Goal: Check status: Check status

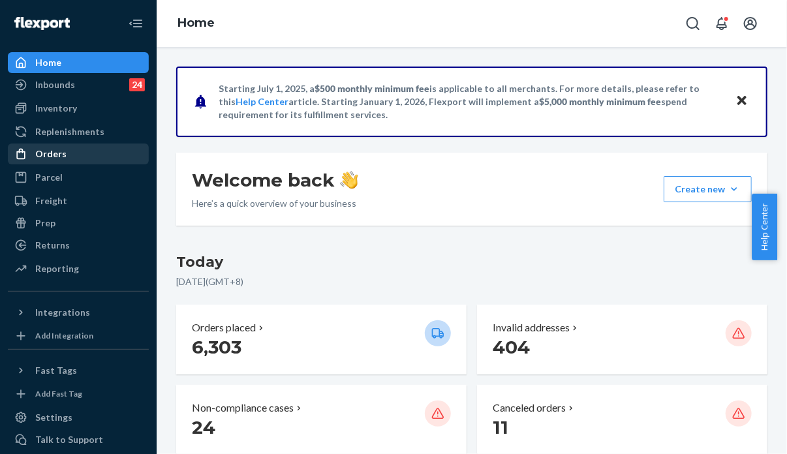
click at [73, 152] on div "Orders" at bounding box center [78, 154] width 138 height 18
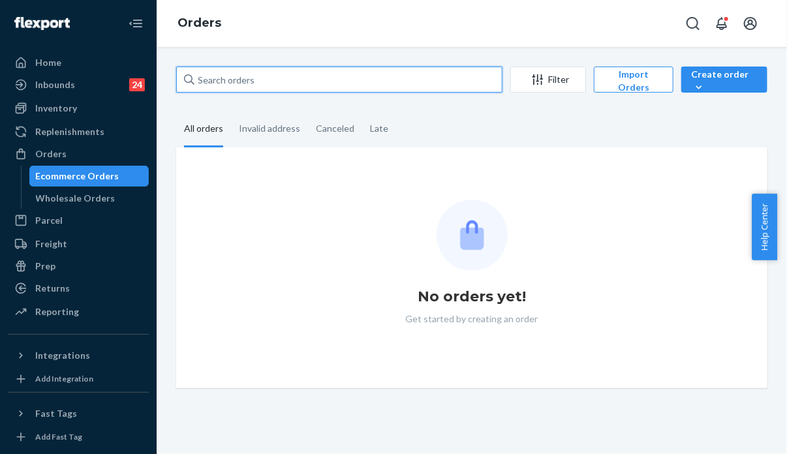
click at [282, 82] on input "text" at bounding box center [339, 80] width 326 height 26
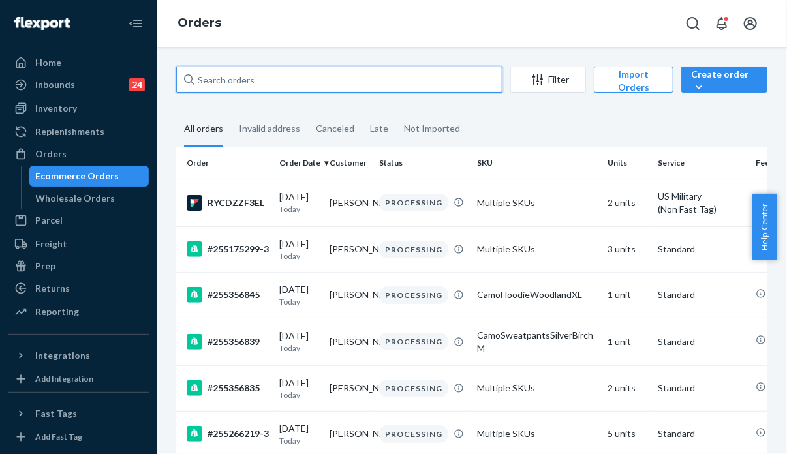
paste input "255351101 Complete"
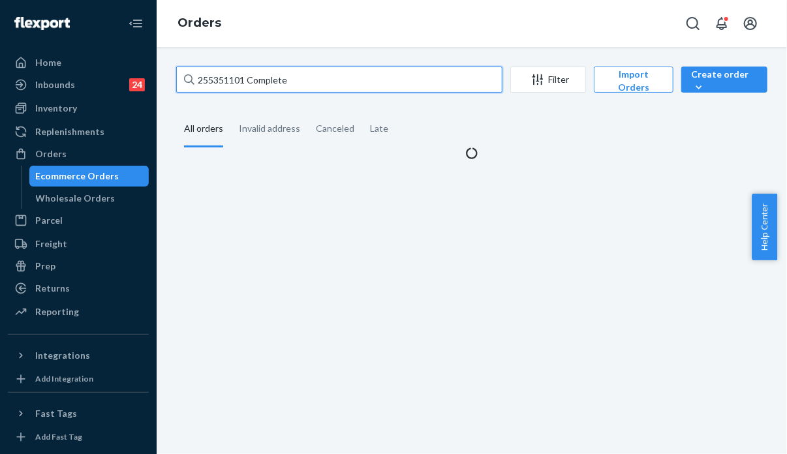
drag, startPoint x: 302, startPoint y: 78, endPoint x: 246, endPoint y: 78, distance: 56.2
click at [246, 78] on input "255351101 Complete" at bounding box center [339, 80] width 326 height 26
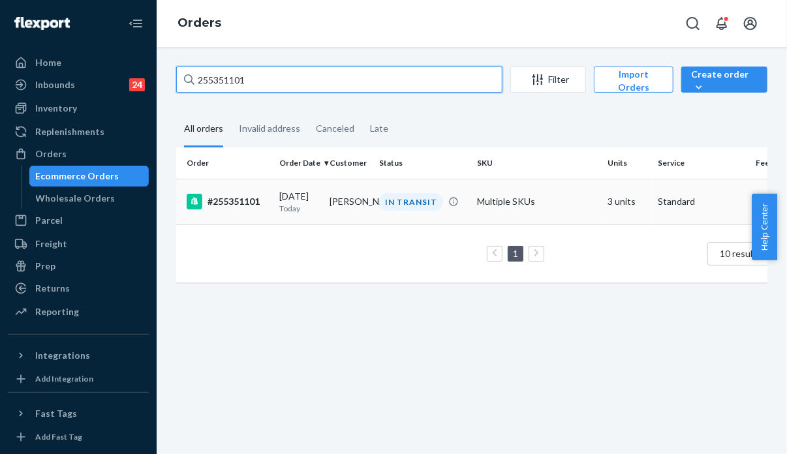
type input "255351101"
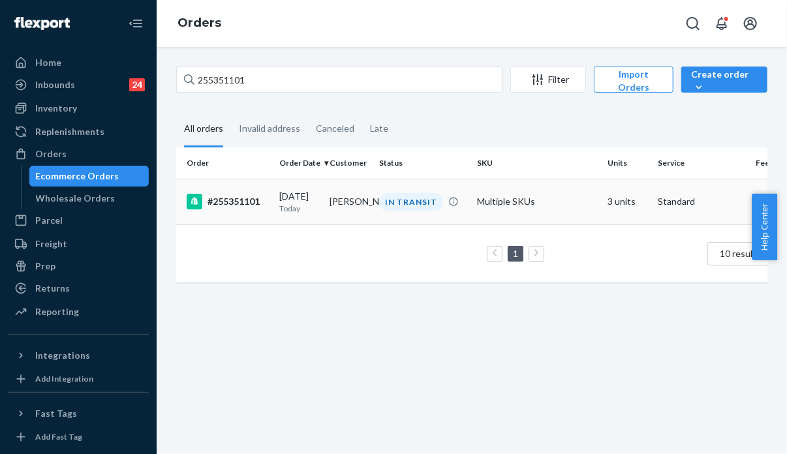
click at [279, 193] on td "[DATE] [DATE]" at bounding box center [299, 202] width 50 height 46
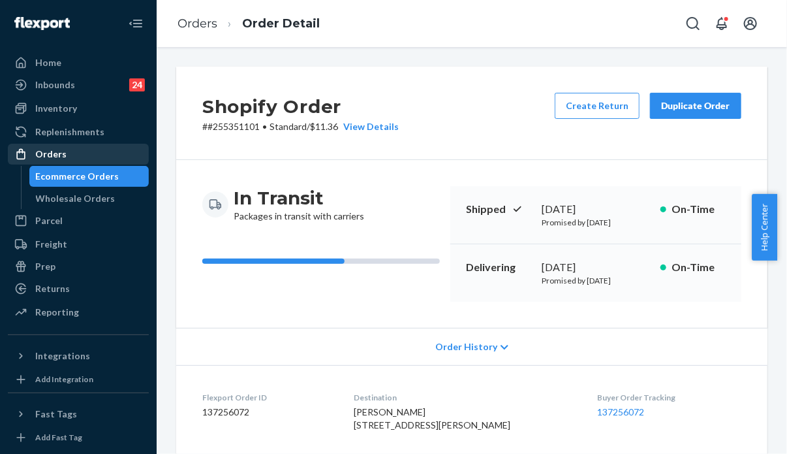
click at [46, 155] on div "Orders" at bounding box center [50, 154] width 31 height 13
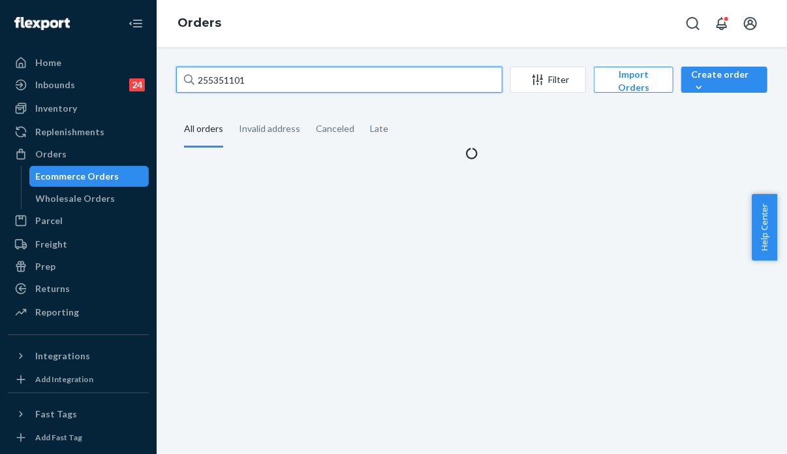
drag, startPoint x: 246, startPoint y: 80, endPoint x: 156, endPoint y: 75, distance: 89.6
click at [156, 75] on div "Home Inbounds 24 Shipping Plans Problems 24 Inventory Products Replenishments O…" at bounding box center [393, 227] width 787 height 454
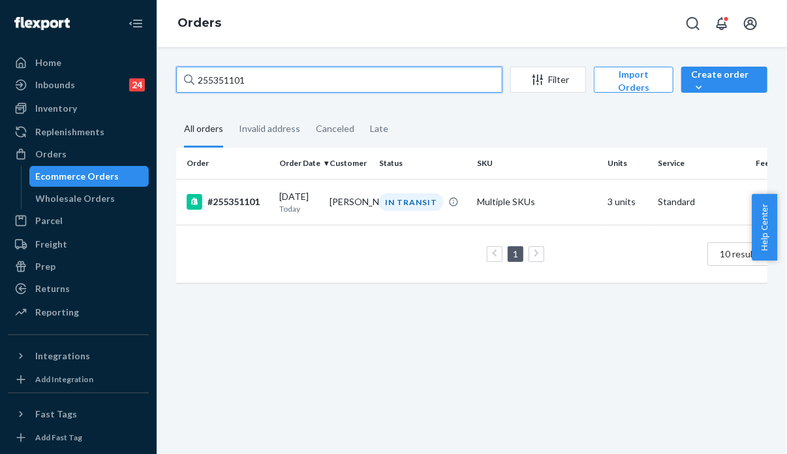
paste input "199934 Complete"
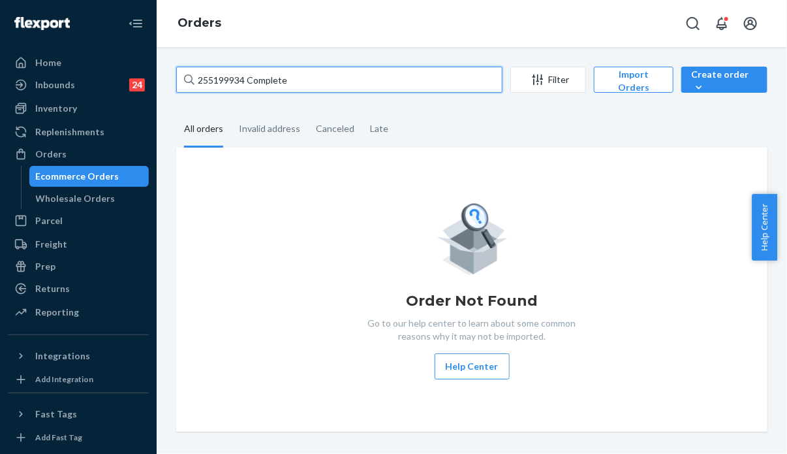
drag, startPoint x: 300, startPoint y: 78, endPoint x: 245, endPoint y: 80, distance: 55.5
click at [245, 80] on input "255199934 Complete" at bounding box center [339, 80] width 326 height 26
type input "255199934"
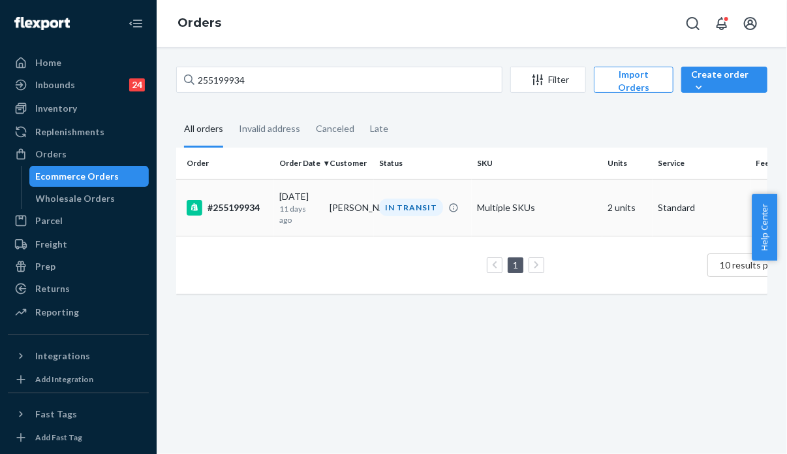
click at [357, 212] on td "[PERSON_NAME]" at bounding box center [350, 207] width 50 height 57
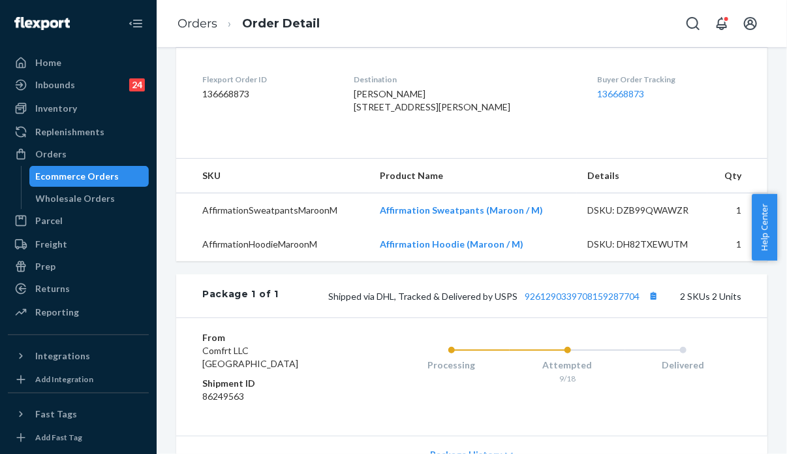
scroll to position [514, 0]
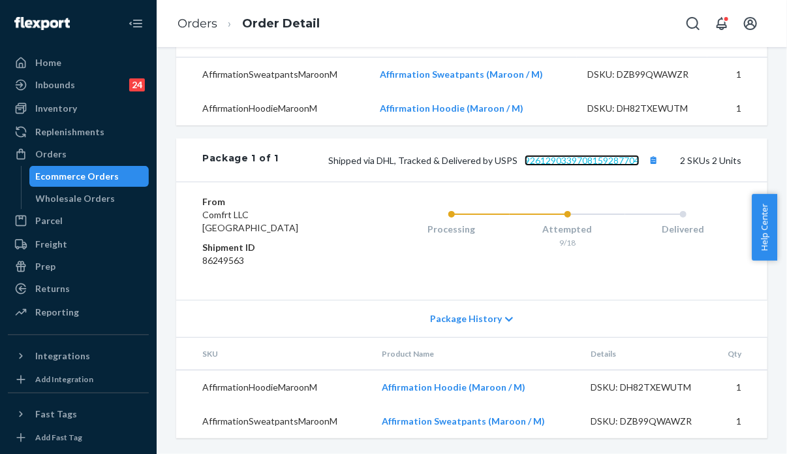
click at [560, 161] on link "9261290339708159287704" at bounding box center [582, 160] width 115 height 11
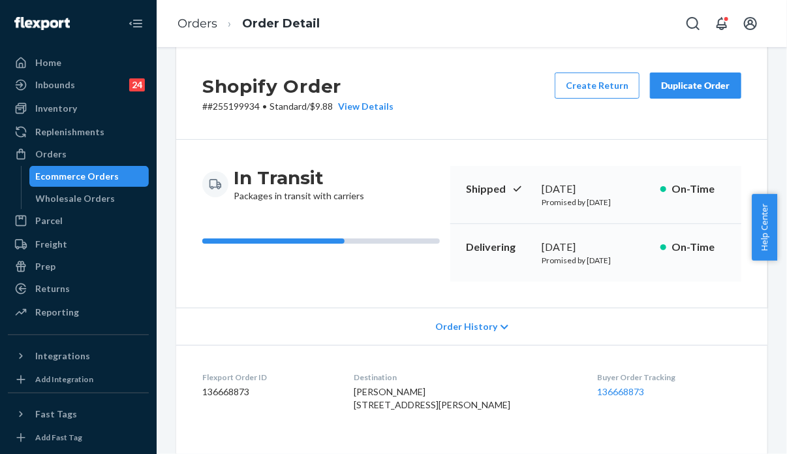
scroll to position [0, 0]
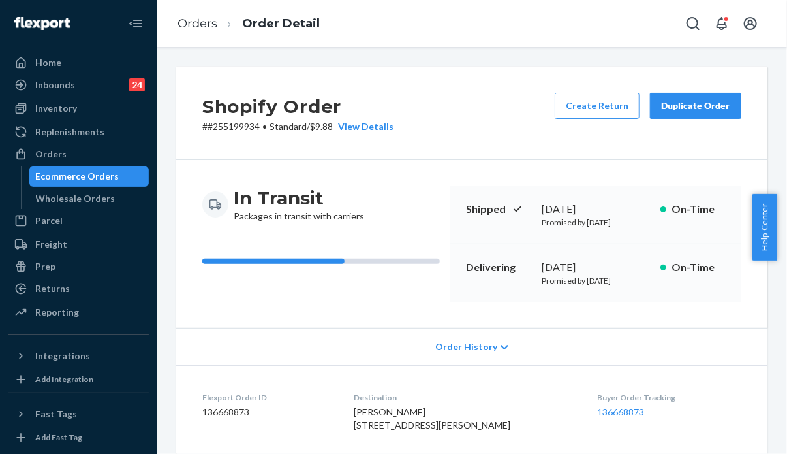
click at [696, 117] on button "Duplicate Order" at bounding box center [695, 106] width 91 height 26
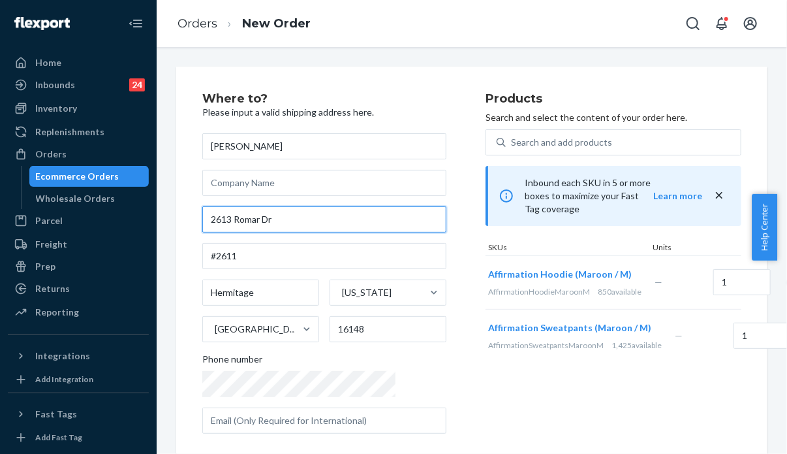
drag, startPoint x: 232, startPoint y: 217, endPoint x: 191, endPoint y: 215, distance: 41.8
click at [191, 215] on div "Where to? Please input a valid shipping address here. [PERSON_NAME] [STREET_ADD…" at bounding box center [472, 364] width 592 height 594
paste input "[STREET_ADDRESS]"
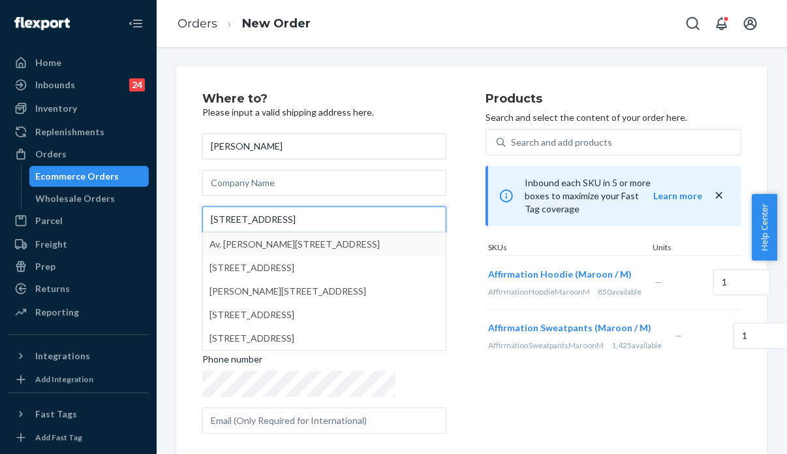
drag, startPoint x: 275, startPoint y: 219, endPoint x: 236, endPoint y: 219, distance: 39.2
click at [236, 219] on input "[STREET_ADDRESS]" at bounding box center [324, 219] width 244 height 26
type input "[STREET_ADDRESS]"
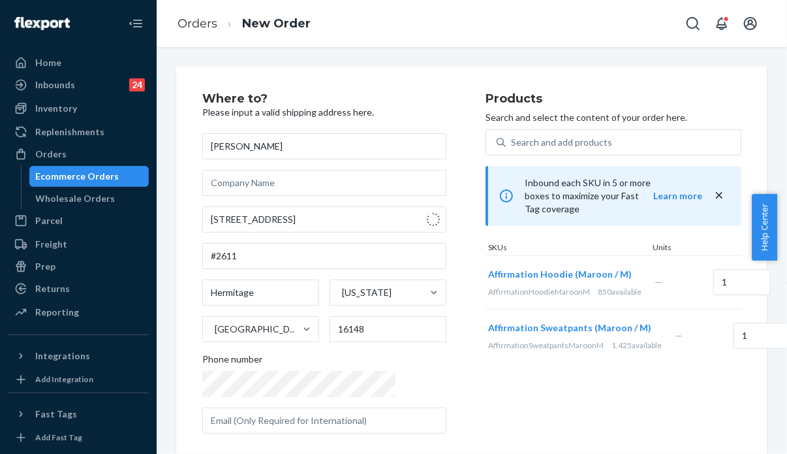
type input "[STREET_ADDRESS]"
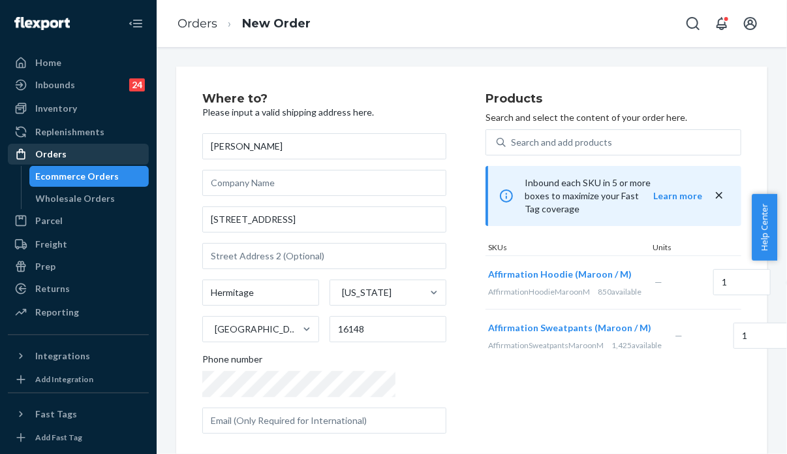
click at [82, 153] on div "Orders" at bounding box center [78, 154] width 138 height 18
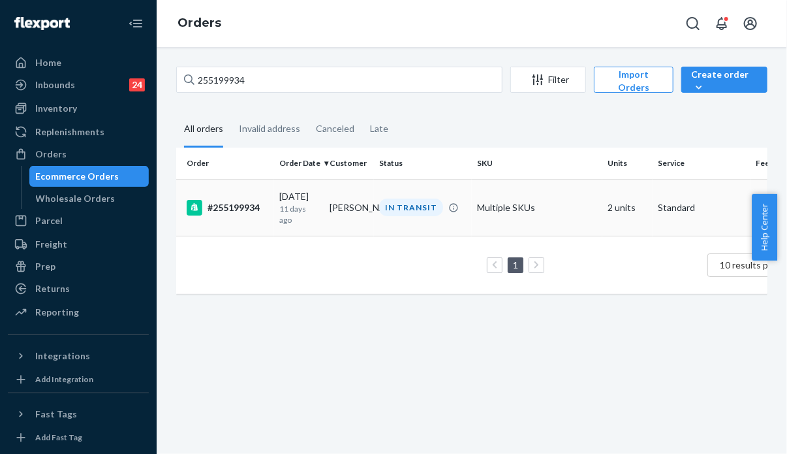
click at [372, 209] on td "[PERSON_NAME]" at bounding box center [350, 207] width 50 height 57
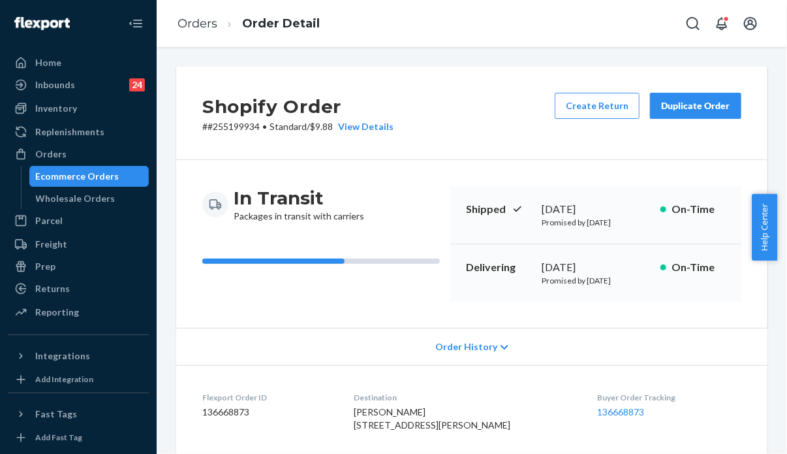
click at [692, 110] on div "Duplicate Order" at bounding box center [695, 105] width 69 height 13
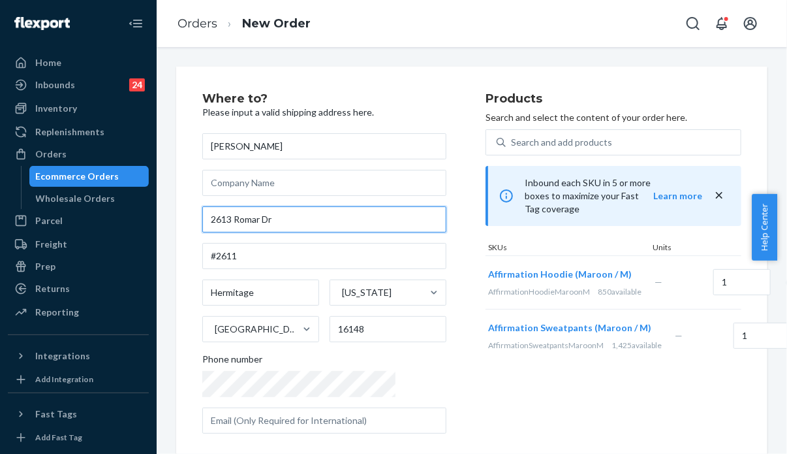
click at [232, 219] on input "2613 Romar Dr" at bounding box center [324, 219] width 244 height 26
drag, startPoint x: 231, startPoint y: 220, endPoint x: 210, endPoint y: 221, distance: 20.9
click at [210, 221] on input "2613 Romar Dr" at bounding box center [324, 219] width 244 height 26
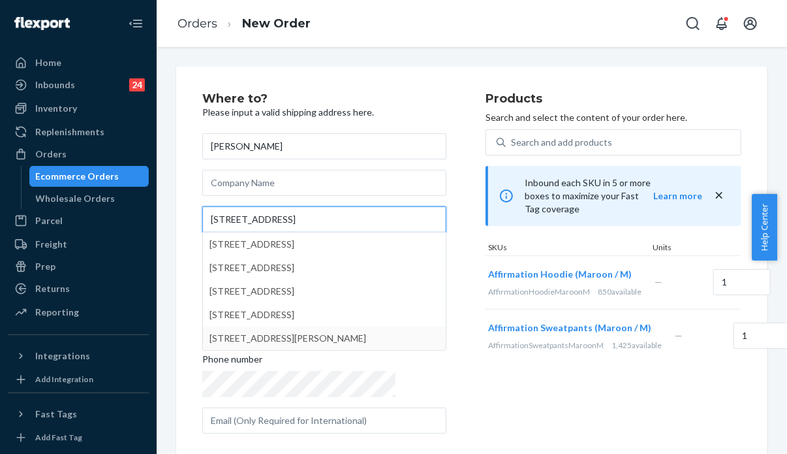
type input "[STREET_ADDRESS]"
click at [486, 418] on div "Products Search and select the content of your order here. Search and add produ…" at bounding box center [614, 268] width 256 height 351
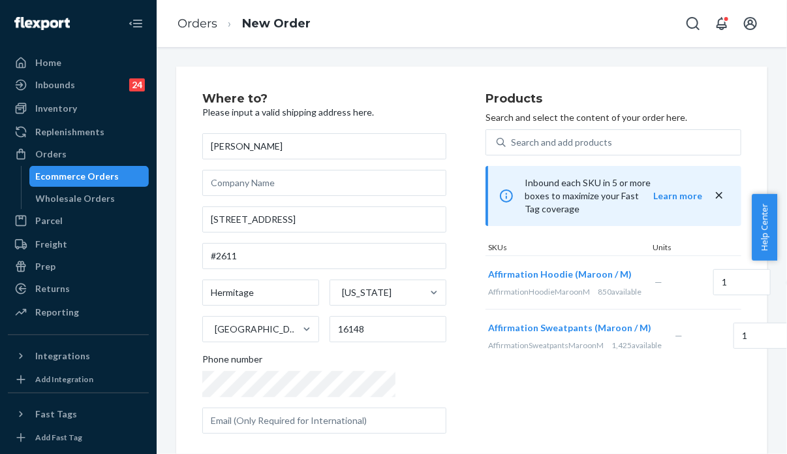
scroll to position [65, 0]
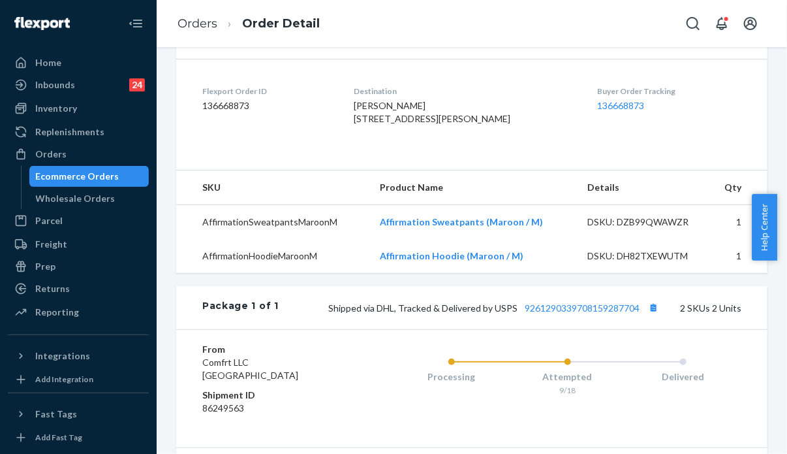
scroll to position [392, 0]
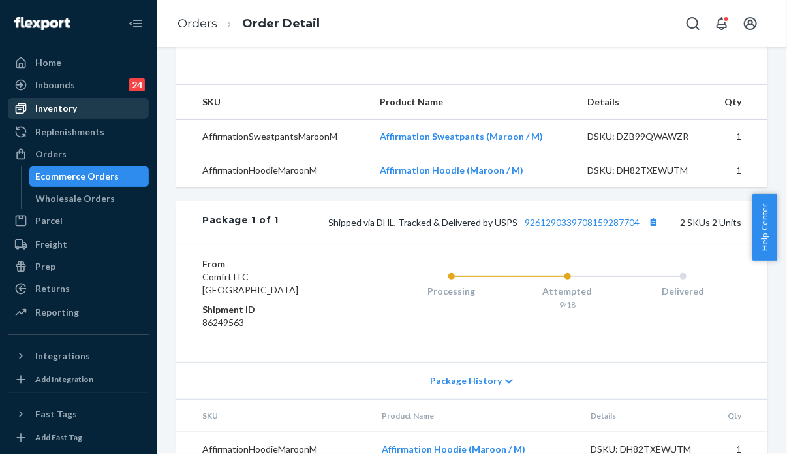
click at [62, 108] on div "Inventory" at bounding box center [56, 108] width 42 height 13
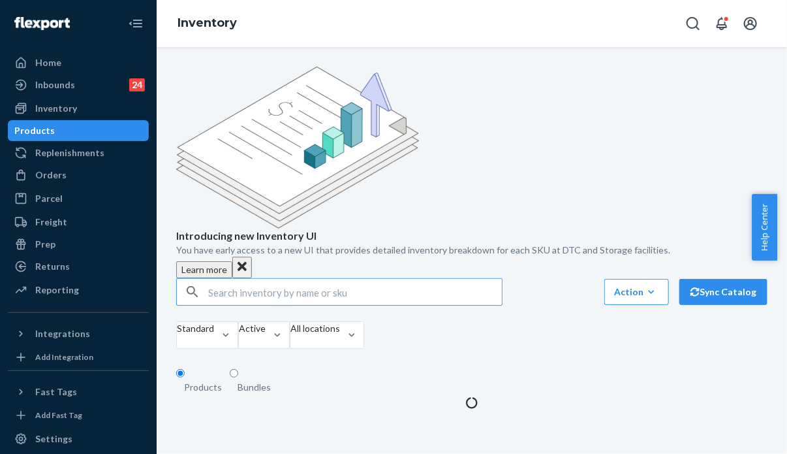
click at [230, 279] on input "text" at bounding box center [355, 292] width 294 height 26
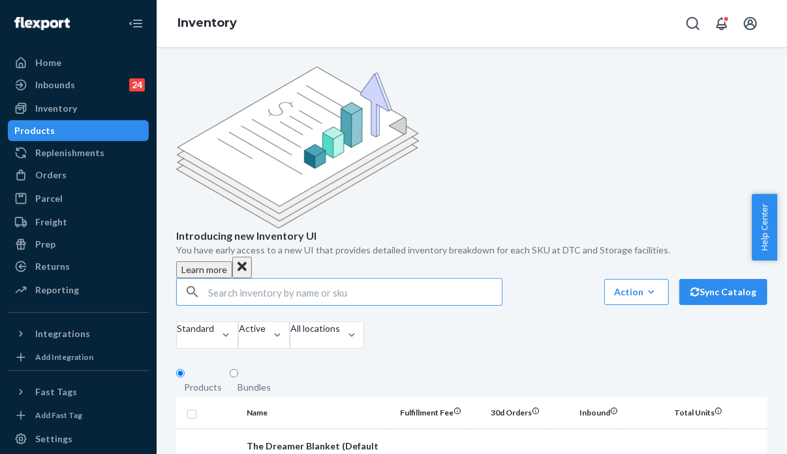
type input "t"
type input "r"
drag, startPoint x: 269, startPoint y: 194, endPoint x: 172, endPoint y: 191, distance: 97.3
click at [180, 279] on div "travel hoodie sand" at bounding box center [339, 292] width 325 height 26
click at [269, 279] on input "sand" at bounding box center [355, 292] width 294 height 26
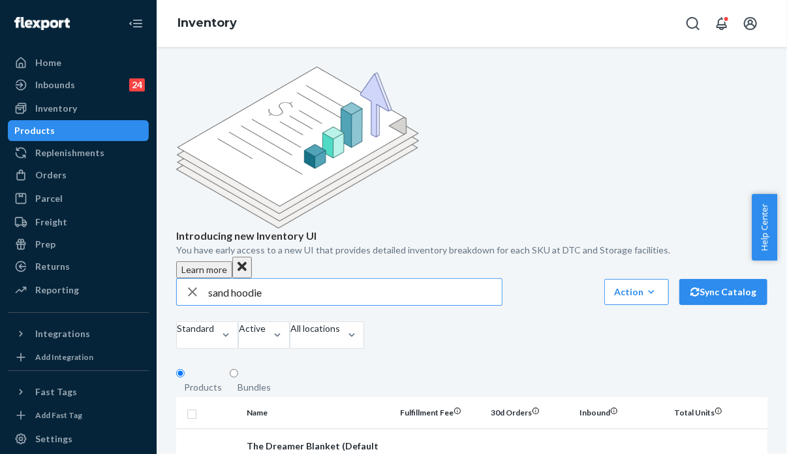
type input "sand hoodie"
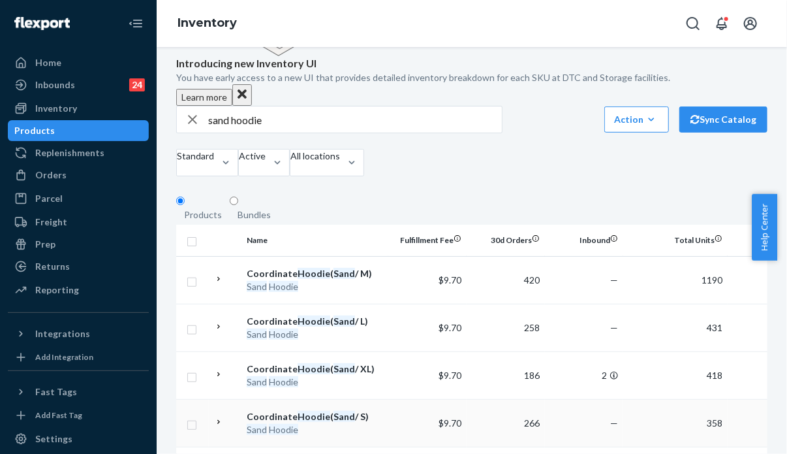
scroll to position [196, 0]
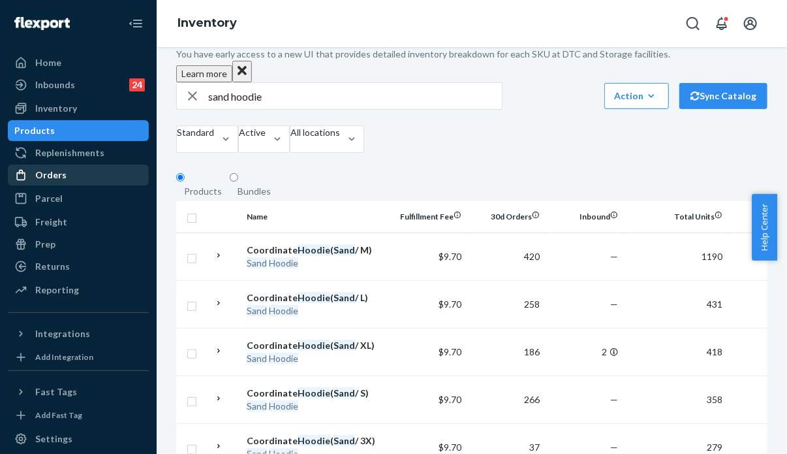
click at [61, 173] on div "Orders" at bounding box center [50, 174] width 31 height 13
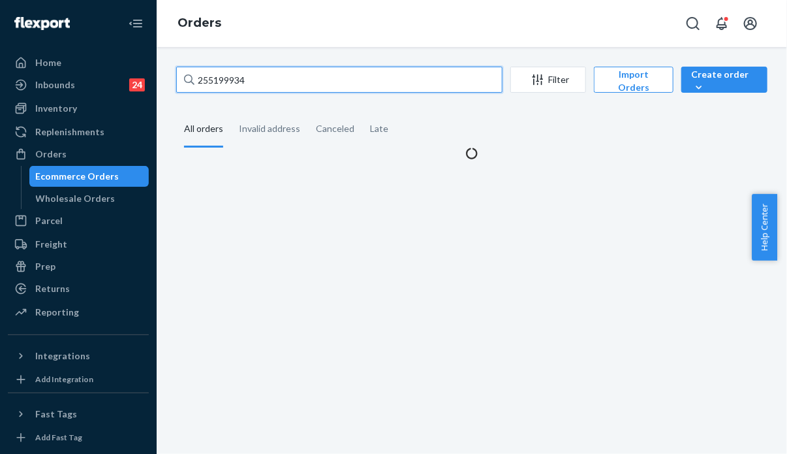
drag, startPoint x: 256, startPoint y: 86, endPoint x: 172, endPoint y: 84, distance: 83.6
click at [172, 84] on div "255199934 Filter Import Orders Create order Ecommerce order Removal order All o…" at bounding box center [472, 113] width 611 height 93
paste input "350277"
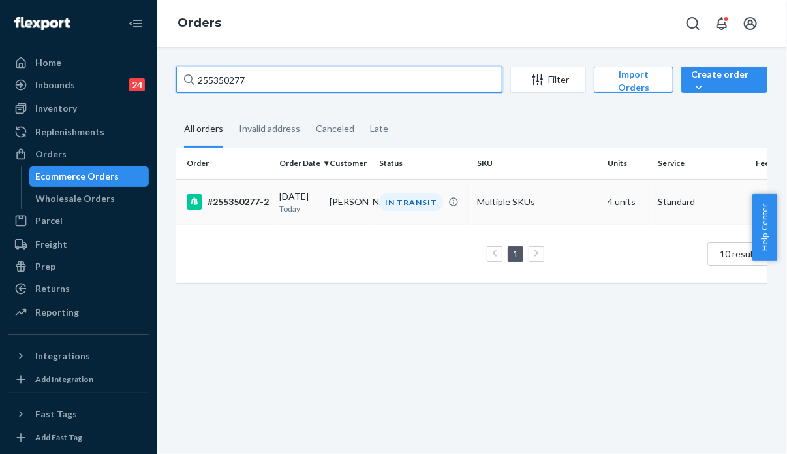
type input "255350277"
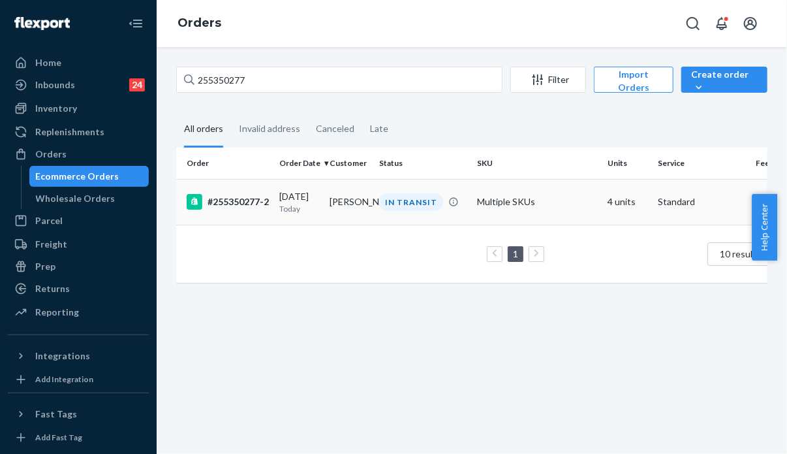
click at [369, 216] on td "[PERSON_NAME]" at bounding box center [350, 202] width 50 height 46
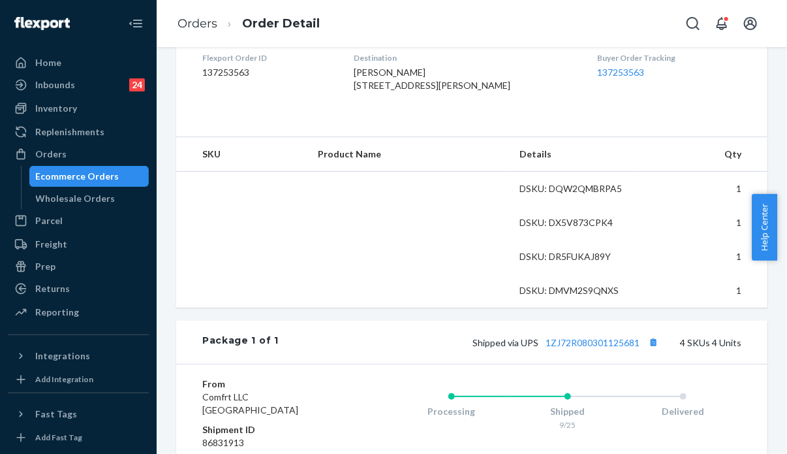
scroll to position [457, 0]
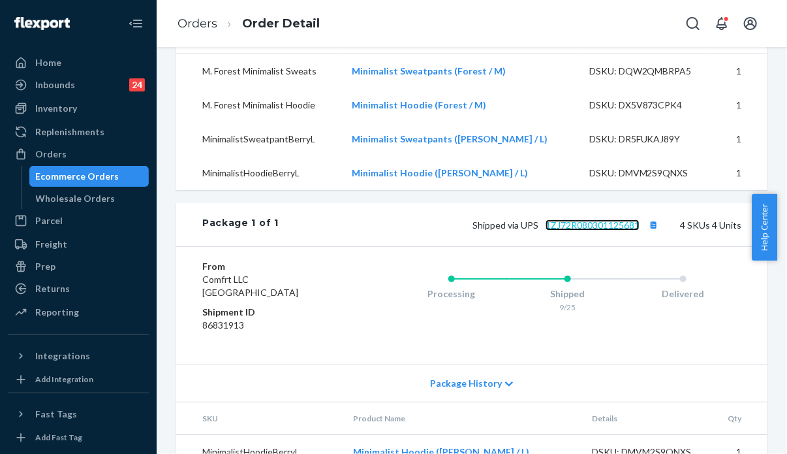
click at [564, 230] on link "1ZJ72R080301125681" at bounding box center [593, 224] width 94 height 11
drag, startPoint x: 633, startPoint y: 264, endPoint x: 533, endPoint y: 266, distance: 100.6
click at [533, 230] on span "Shipped via UPS 1ZJ72R080301125681" at bounding box center [567, 224] width 189 height 11
copy link "1ZJ72R080301125681"
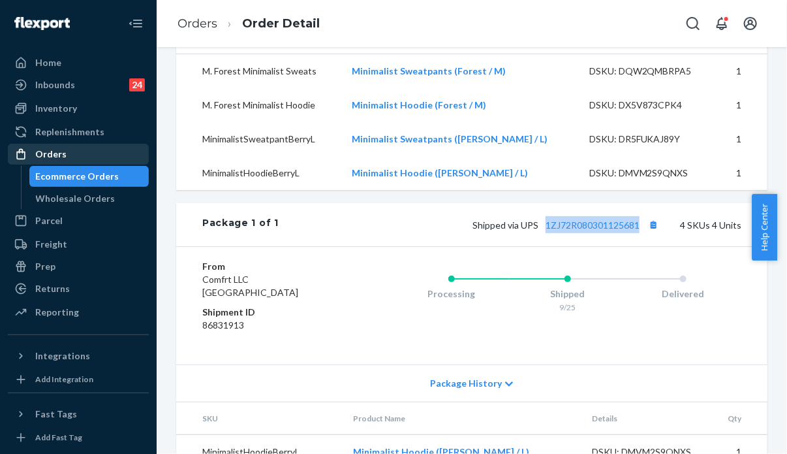
click at [65, 157] on div "Orders" at bounding box center [78, 154] width 138 height 18
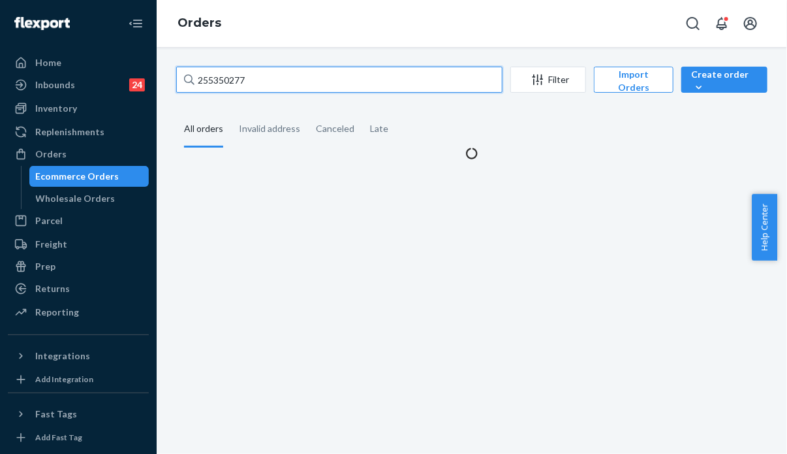
drag, startPoint x: 254, startPoint y: 76, endPoint x: 171, endPoint y: 75, distance: 82.9
click at [171, 75] on div "255350277 Filter Import Orders Create order Ecommerce order Removal order All o…" at bounding box center [472, 113] width 611 height 93
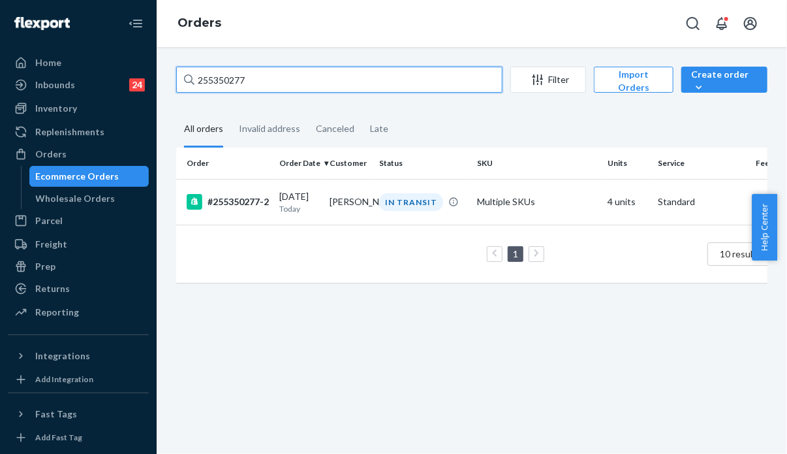
paste input "4812632"
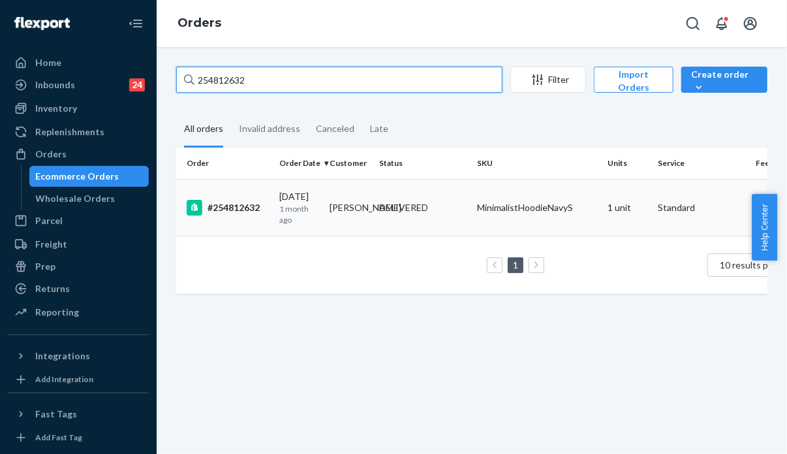
type input "254812632"
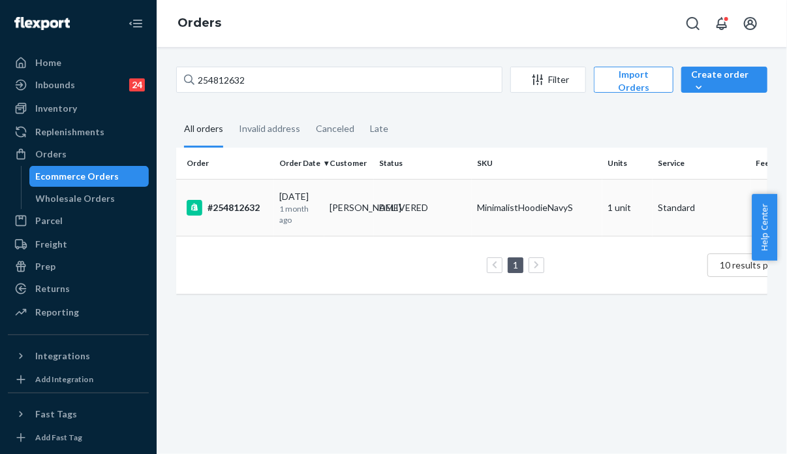
click at [350, 196] on td "[PERSON_NAME]" at bounding box center [350, 207] width 50 height 57
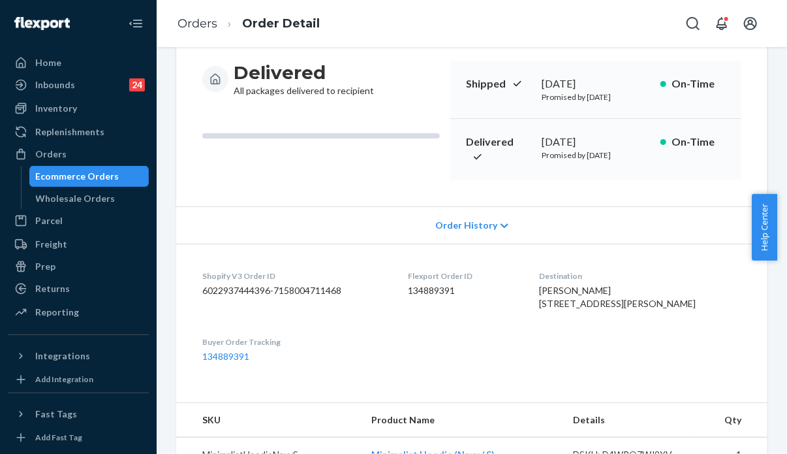
scroll to position [78, 0]
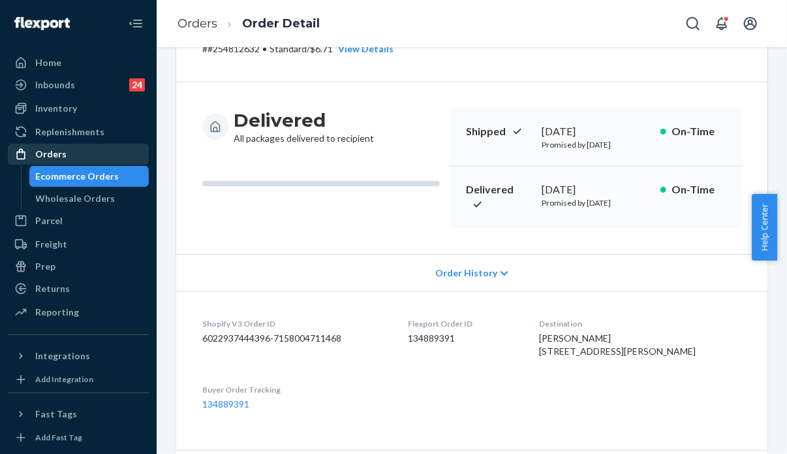
click at [54, 151] on div "Orders" at bounding box center [50, 154] width 31 height 13
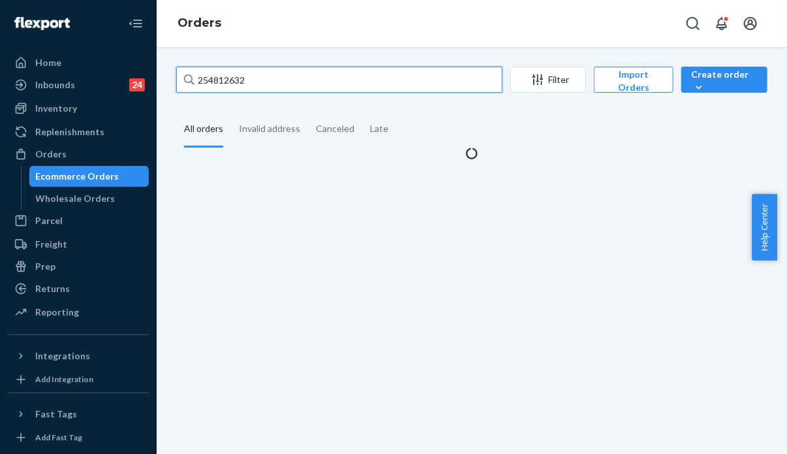
drag, startPoint x: 290, startPoint y: 78, endPoint x: 155, endPoint y: 78, distance: 134.5
click at [155, 78] on div "Home Inbounds 24 Shipping Plans Problems 24 Inventory Products Replenishments O…" at bounding box center [393, 227] width 787 height 454
paste input "5277023"
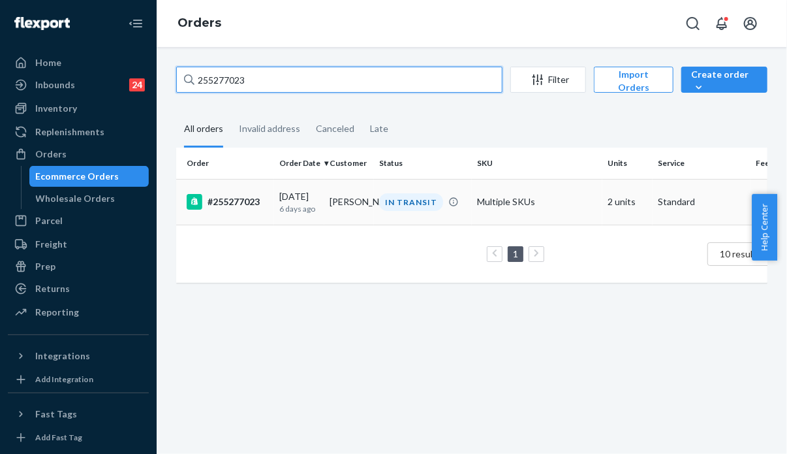
type input "255277023"
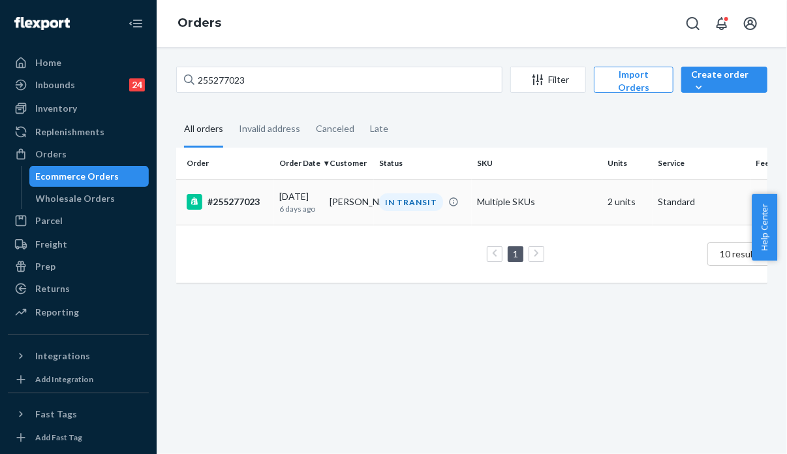
click at [264, 203] on div "#255277023" at bounding box center [228, 202] width 82 height 16
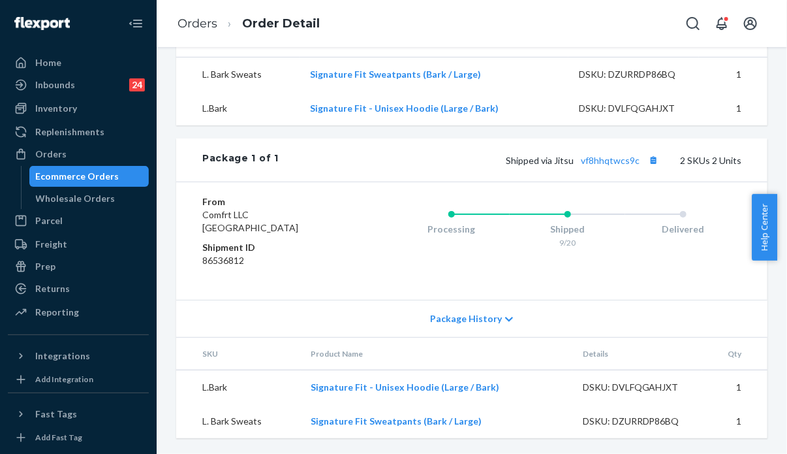
scroll to position [514, 0]
click at [598, 161] on link "vf8hhqtwcs9c" at bounding box center [610, 160] width 59 height 11
drag, startPoint x: 636, startPoint y: 164, endPoint x: 577, endPoint y: 158, distance: 59.7
click at [577, 158] on span "Shipped via Jitsu vf8hhqtwcs9c" at bounding box center [584, 160] width 156 height 11
copy link "vf8hhqtwcs9c"
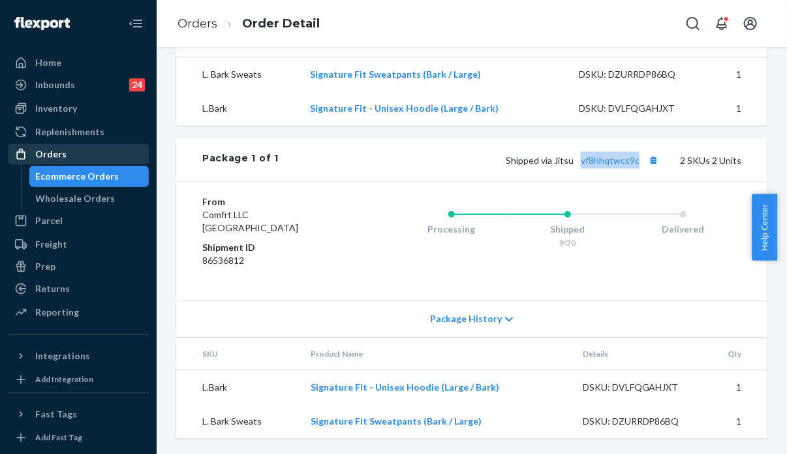
click at [55, 146] on div "Orders" at bounding box center [78, 154] width 138 height 18
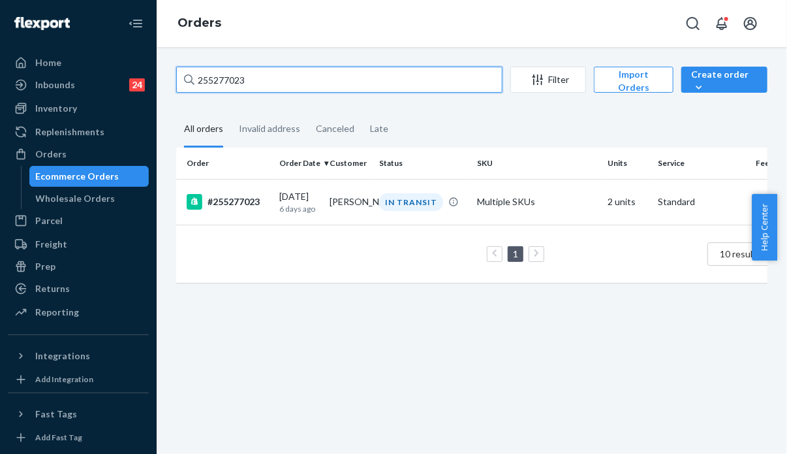
drag, startPoint x: 247, startPoint y: 80, endPoint x: 178, endPoint y: 77, distance: 69.3
click at [178, 77] on input "255277023" at bounding box center [339, 80] width 326 height 26
paste input "4865390"
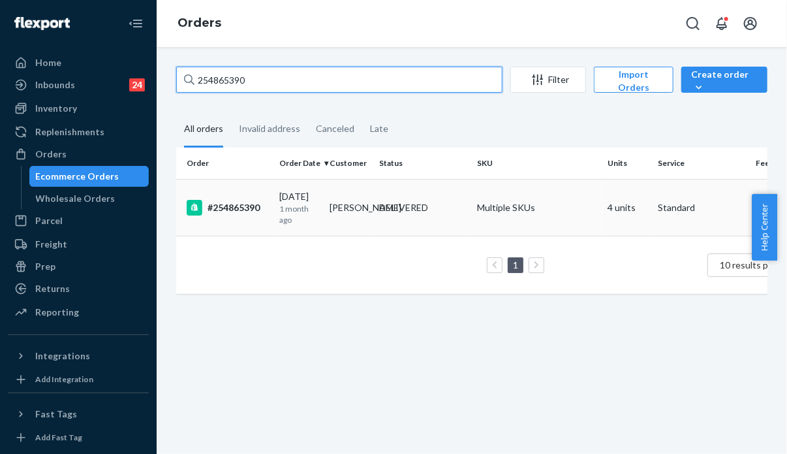
type input "254865390"
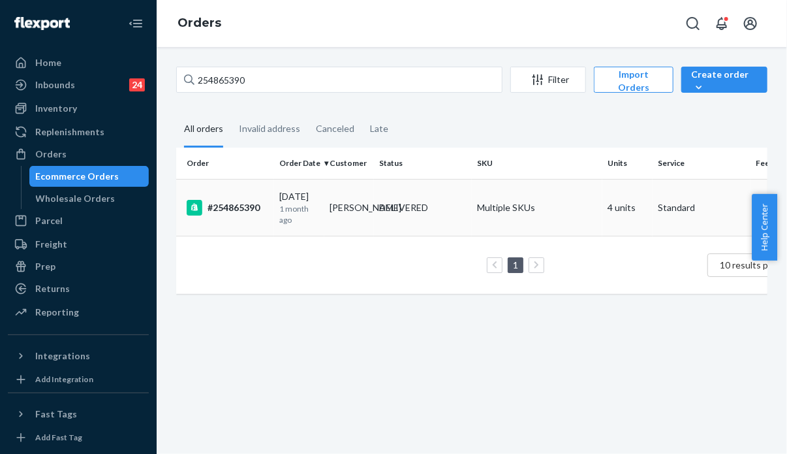
click at [296, 213] on p "1 month ago" at bounding box center [299, 214] width 40 height 22
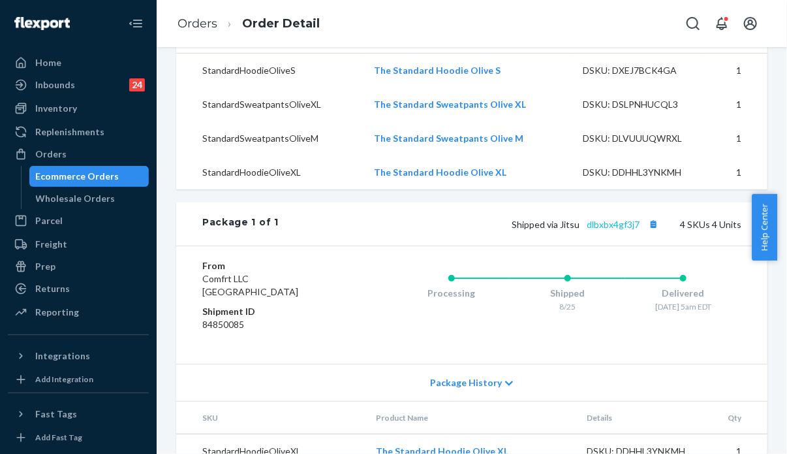
scroll to position [477, 0]
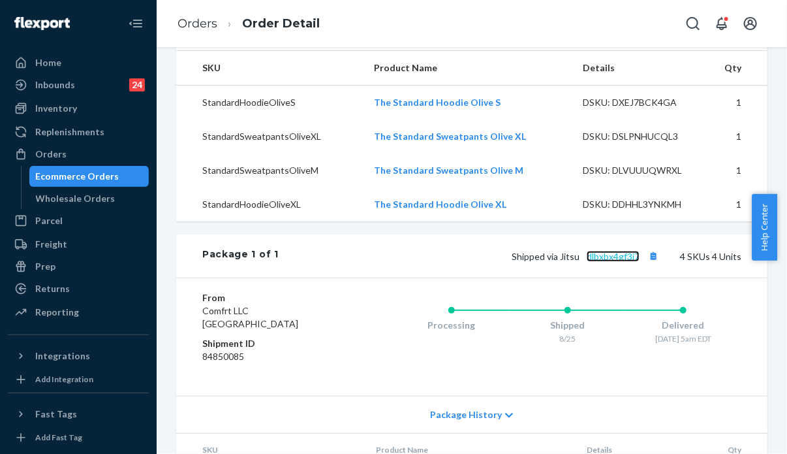
click at [601, 262] on link "dlbxbx4gf3j7" at bounding box center [613, 256] width 53 height 11
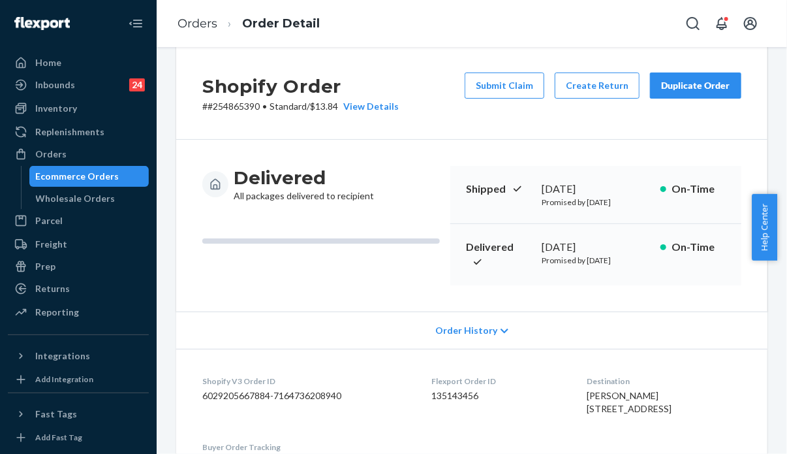
scroll to position [151, 0]
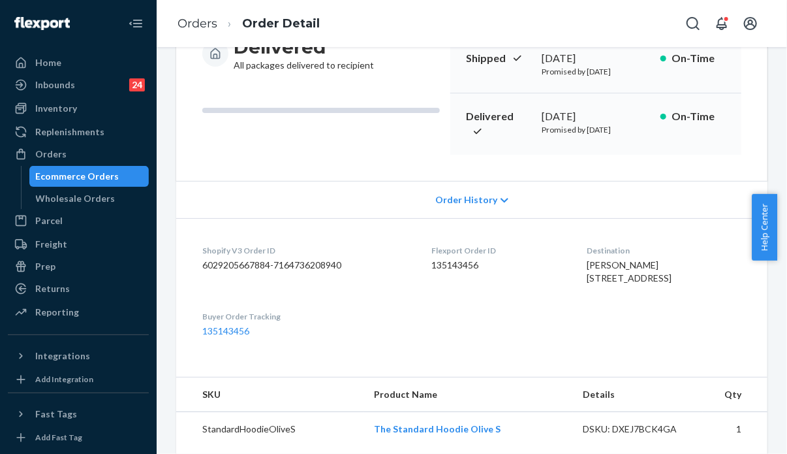
drag, startPoint x: 575, startPoint y: 285, endPoint x: 605, endPoint y: 313, distance: 41.1
click at [605, 313] on dl "Shopify V3 Order ID 6029205667884-7164736208940 Flexport Order ID 135143456 Des…" at bounding box center [472, 291] width 592 height 146
copy span "[STREET_ADDRESS]"
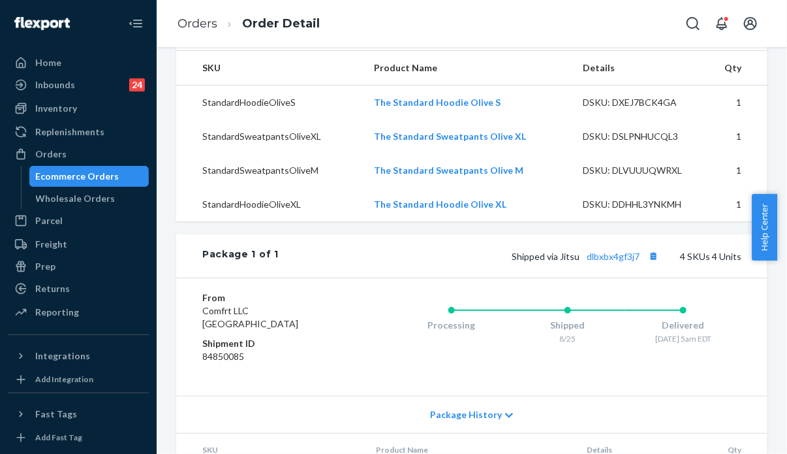
scroll to position [673, 0]
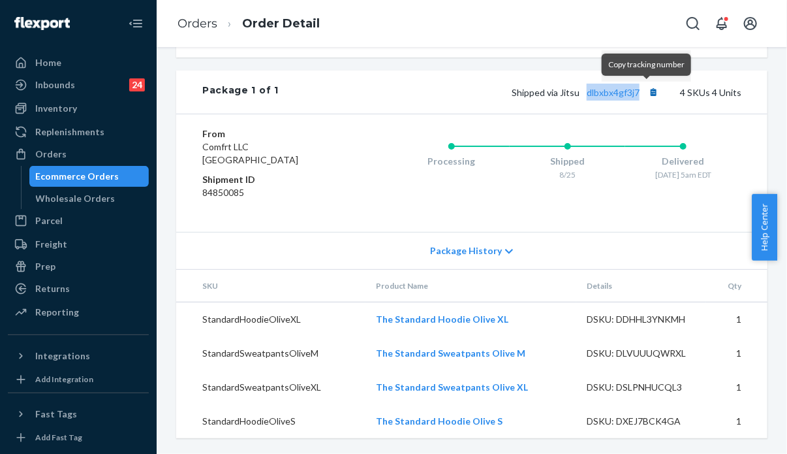
drag, startPoint x: 577, startPoint y: 95, endPoint x: 638, endPoint y: 99, distance: 60.8
click at [638, 98] on span "Shipped via Jitsu dlbxbx4gf3j7" at bounding box center [587, 92] width 150 height 11
copy link "dlbxbx4gf3j7"
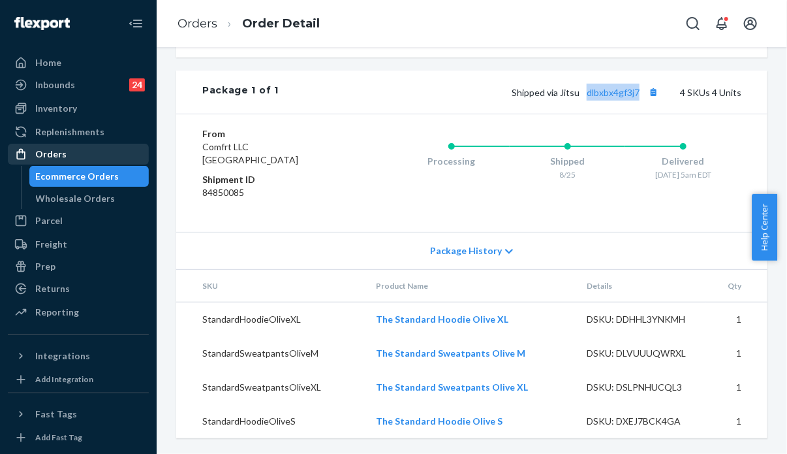
click at [52, 148] on div "Orders" at bounding box center [50, 154] width 31 height 13
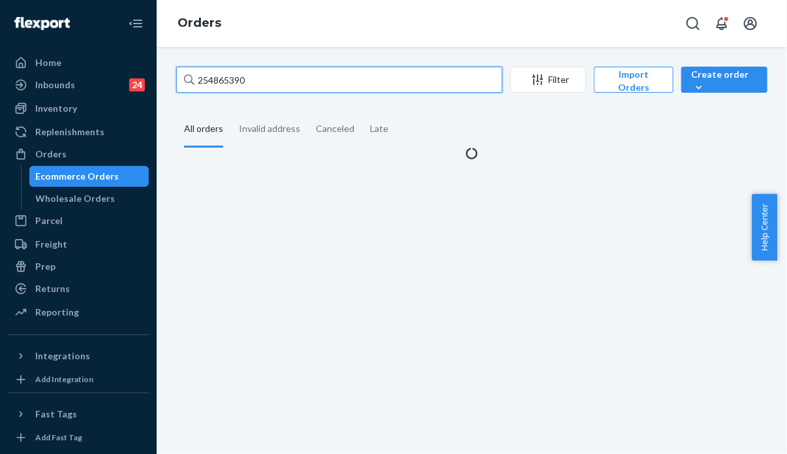
drag, startPoint x: 261, startPoint y: 84, endPoint x: 187, endPoint y: 79, distance: 74.0
click at [187, 79] on div "254865390" at bounding box center [339, 80] width 326 height 26
paste input "5351258"
type input "255351258"
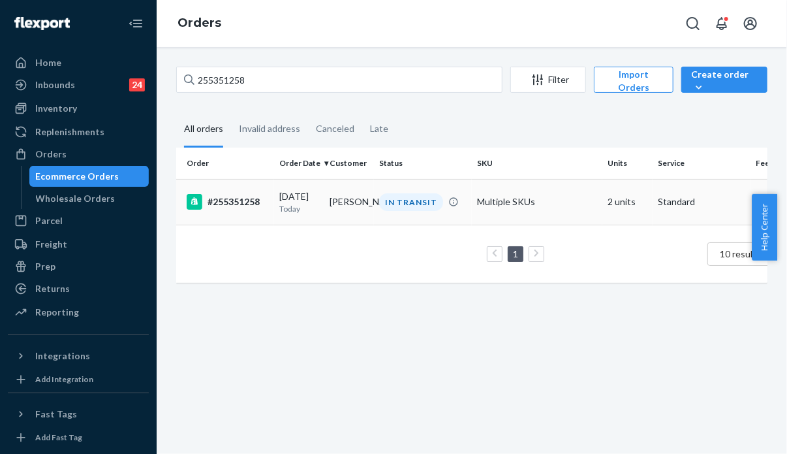
click at [356, 207] on td "[PERSON_NAME]" at bounding box center [350, 202] width 50 height 46
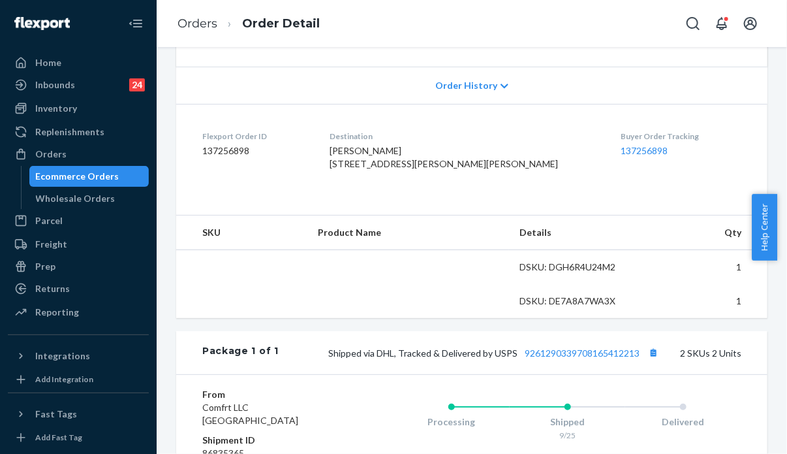
scroll to position [452, 0]
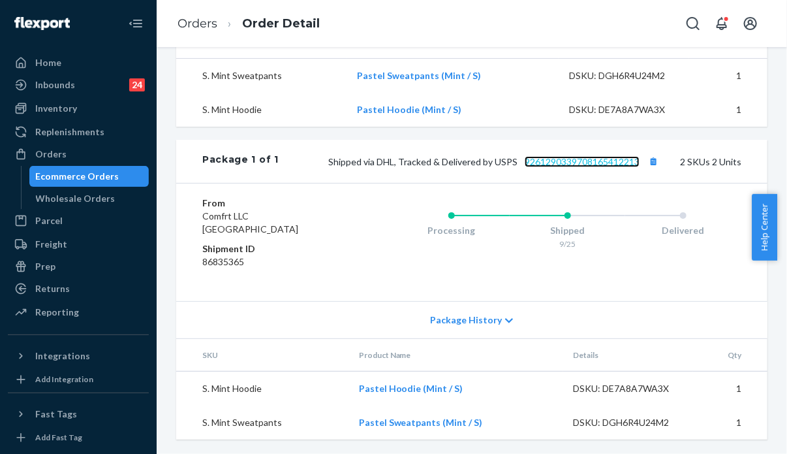
click at [571, 167] on link "9261290339708165412213" at bounding box center [582, 161] width 115 height 11
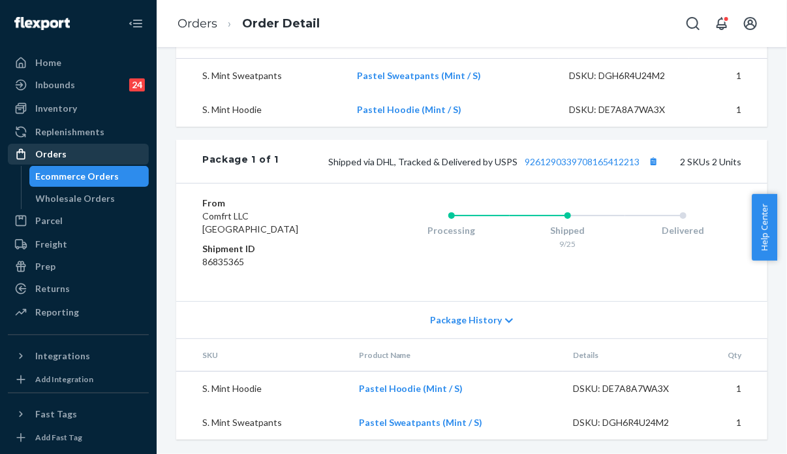
click at [50, 155] on div "Orders" at bounding box center [50, 154] width 31 height 13
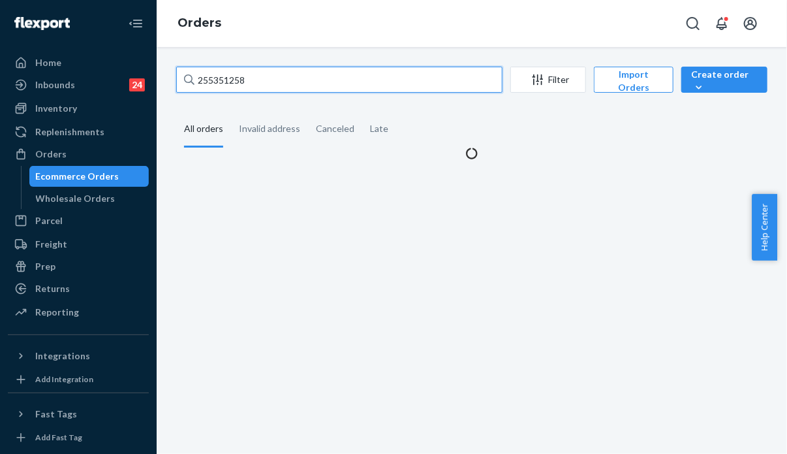
drag, startPoint x: 253, startPoint y: 87, endPoint x: 177, endPoint y: 83, distance: 76.5
click at [177, 83] on input "255351258" at bounding box center [339, 80] width 326 height 26
paste input "8066 Complete"
drag, startPoint x: 298, startPoint y: 76, endPoint x: 247, endPoint y: 83, distance: 50.8
click at [247, 83] on input "255358066 Complete" at bounding box center [339, 80] width 326 height 26
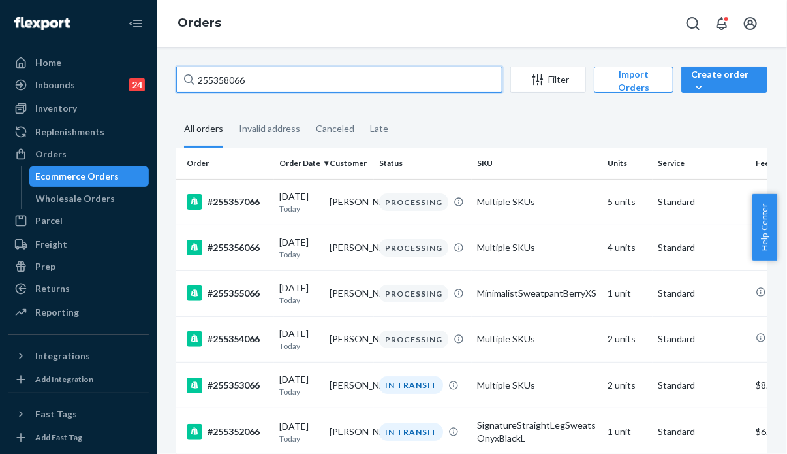
drag, startPoint x: 250, startPoint y: 88, endPoint x: 170, endPoint y: 86, distance: 79.7
click at [170, 86] on div "255358066 Filter Import Orders Create order Ecommerce order Removal order All o…" at bounding box center [472, 388] width 611 height 643
paste input "161378"
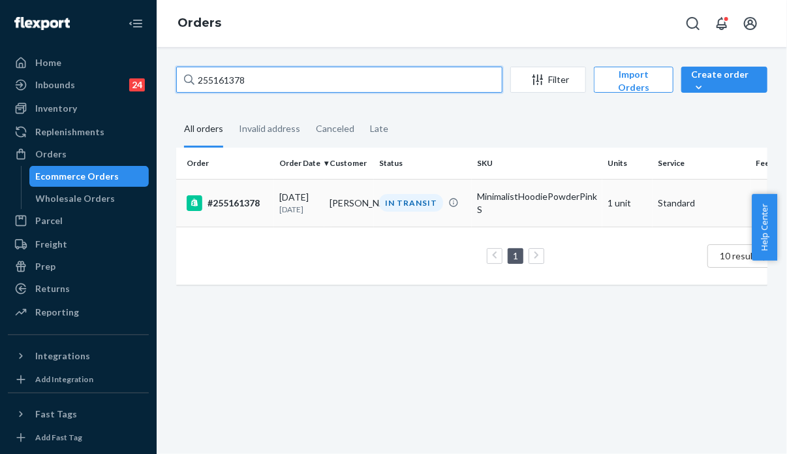
type input "255161378"
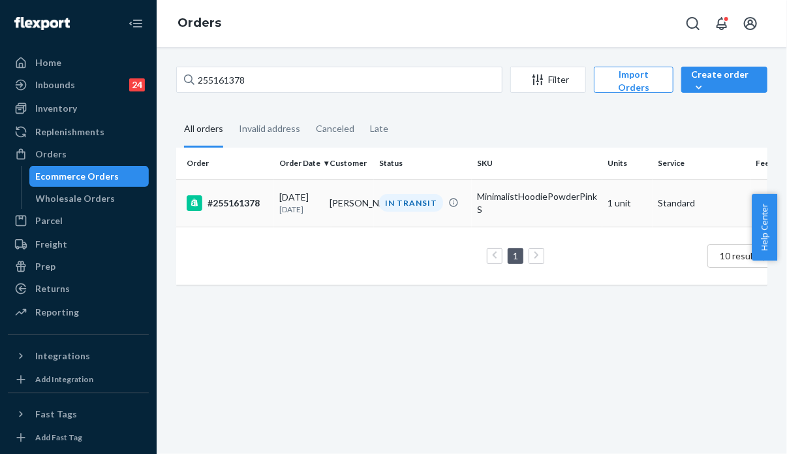
click at [347, 189] on td "[PERSON_NAME]" at bounding box center [350, 203] width 50 height 48
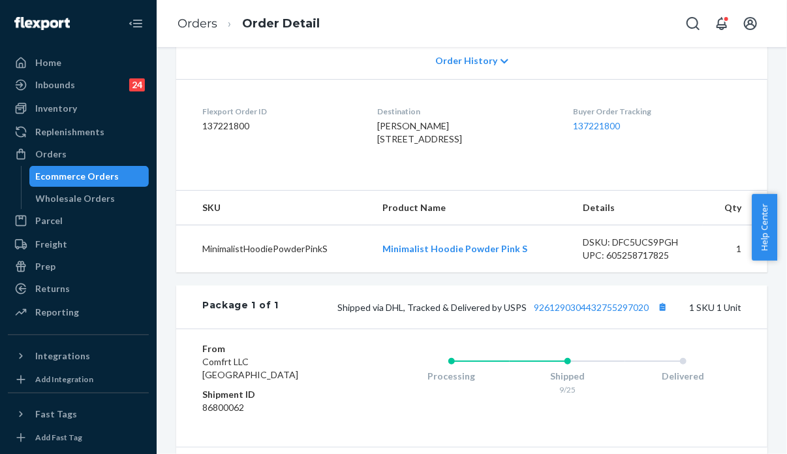
scroll to position [326, 0]
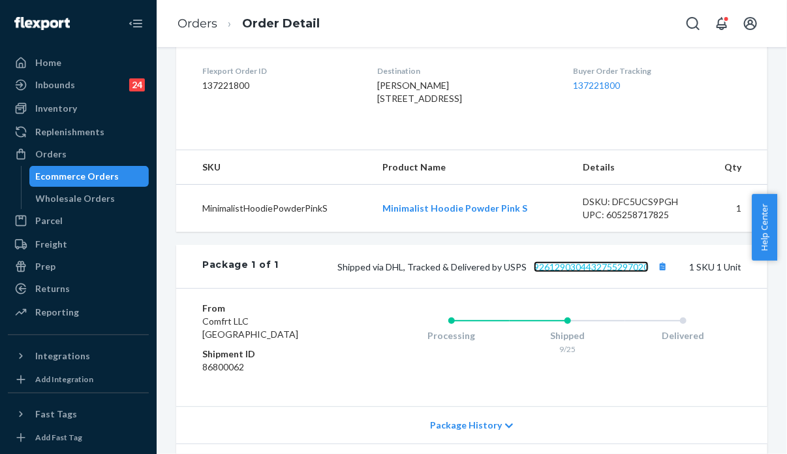
click at [582, 272] on link "9261290304432755297020" at bounding box center [591, 266] width 115 height 11
drag, startPoint x: 641, startPoint y: 306, endPoint x: 525, endPoint y: 308, distance: 116.2
click at [525, 272] on span "Shipped via DHL, Tracked & Delivered by USPS 9261290304432755297020" at bounding box center [505, 266] width 334 height 11
copy link "9261290304432755297020"
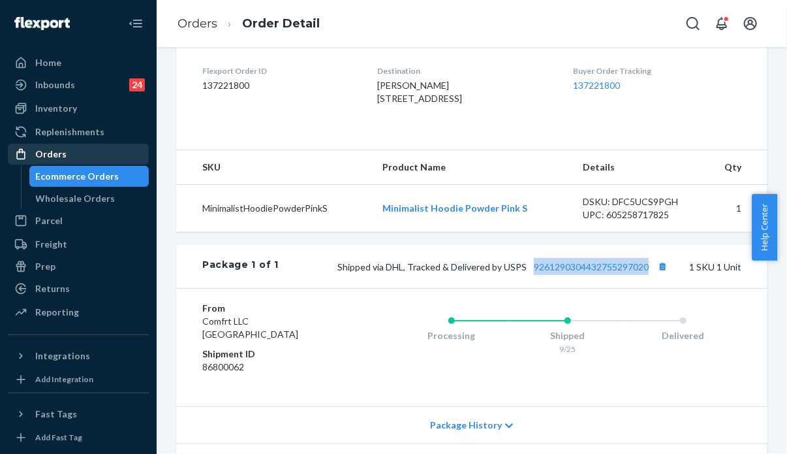
drag, startPoint x: 56, startPoint y: 154, endPoint x: 65, endPoint y: 149, distance: 10.5
click at [56, 155] on div "Orders" at bounding box center [50, 154] width 31 height 13
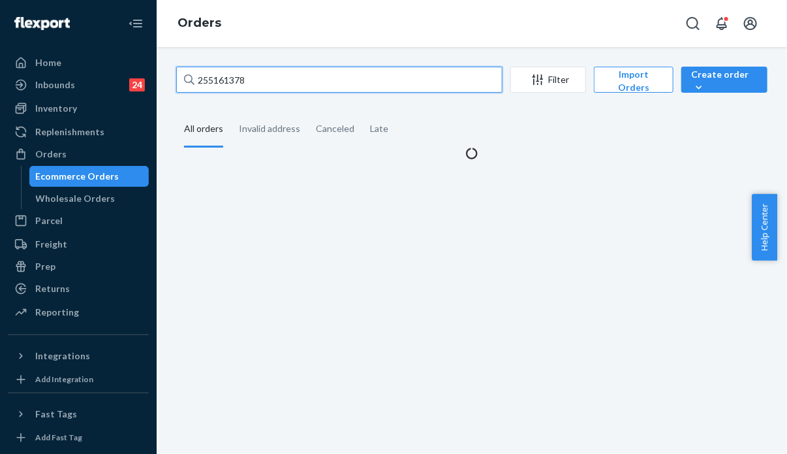
drag, startPoint x: 282, startPoint y: 82, endPoint x: 185, endPoint y: 83, distance: 96.6
click at [185, 83] on div "255161378" at bounding box center [339, 80] width 326 height 26
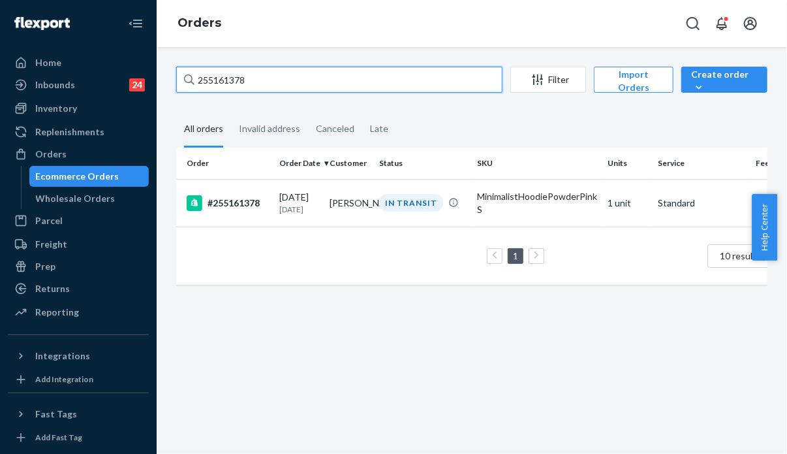
paste input "358681 Complete"
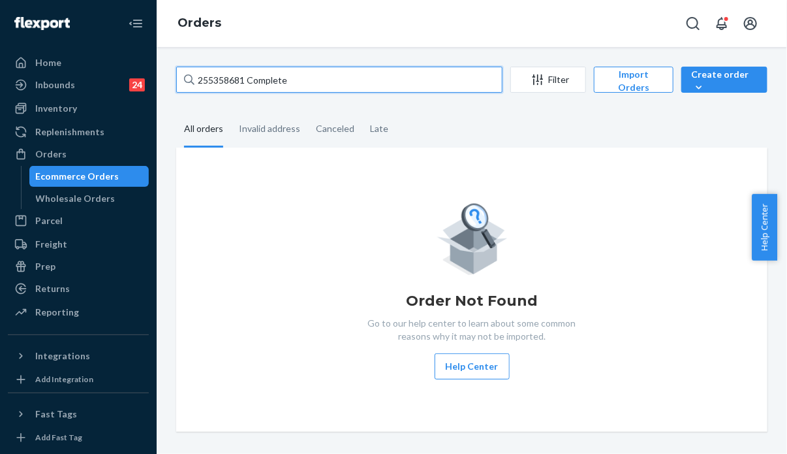
drag, startPoint x: 305, startPoint y: 82, endPoint x: 244, endPoint y: 82, distance: 60.7
click at [244, 82] on input "255358681 Complete" at bounding box center [339, 80] width 326 height 26
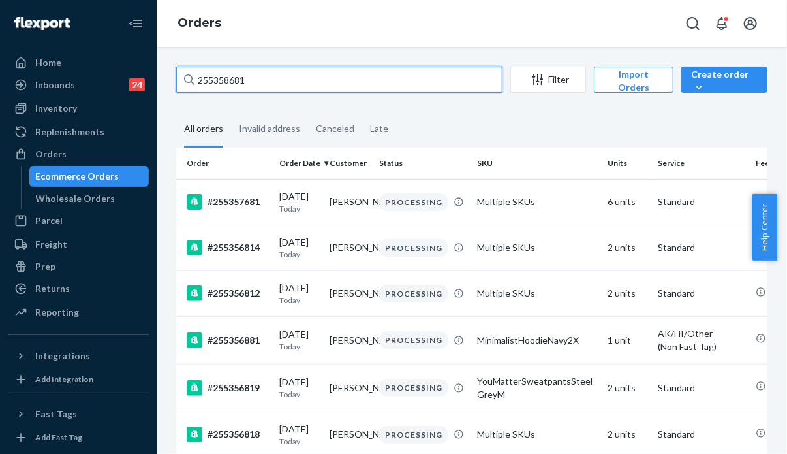
drag, startPoint x: 256, startPoint y: 87, endPoint x: 177, endPoint y: 83, distance: 79.1
click at [177, 83] on input "255358681" at bounding box center [339, 80] width 326 height 26
paste input "278251 Complete"
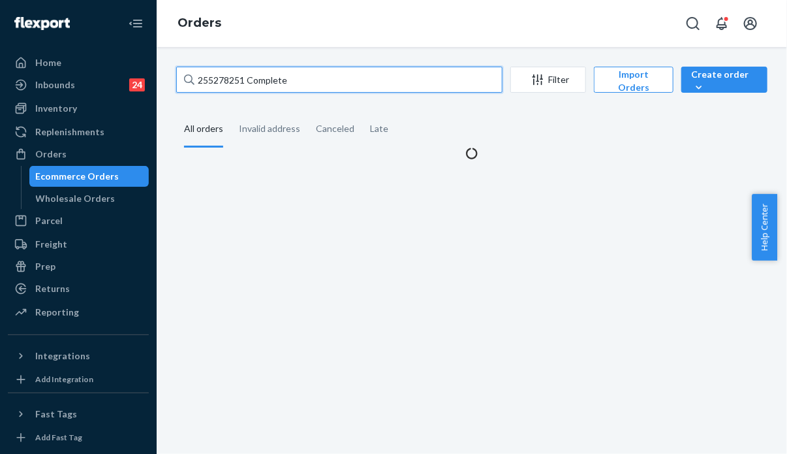
drag, startPoint x: 294, startPoint y: 86, endPoint x: 244, endPoint y: 84, distance: 51.0
click at [244, 84] on input "255278251 Complete" at bounding box center [339, 80] width 326 height 26
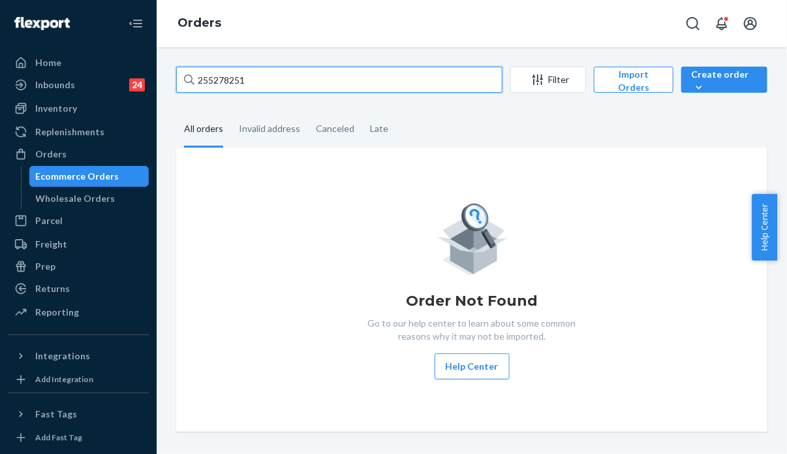
click at [265, 83] on input "255278251" at bounding box center [339, 80] width 326 height 26
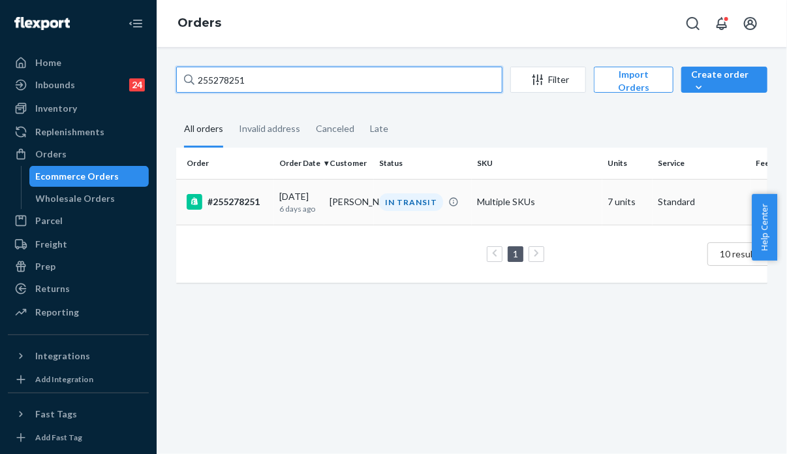
type input "255278251"
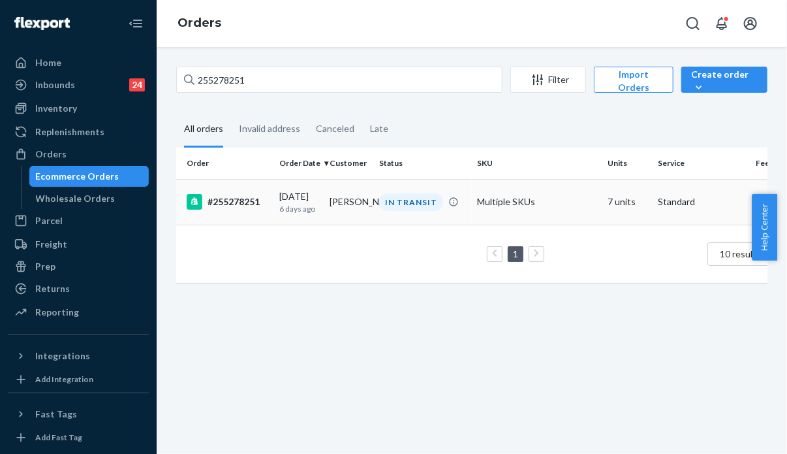
click at [360, 205] on td "[PERSON_NAME]" at bounding box center [350, 202] width 50 height 46
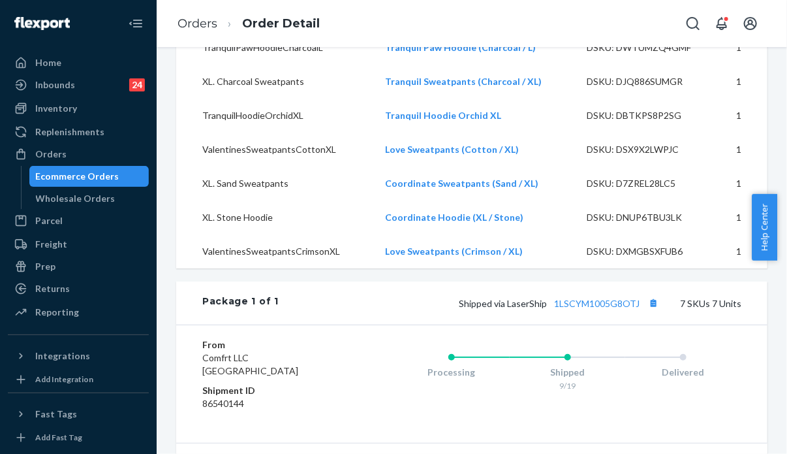
scroll to position [588, 0]
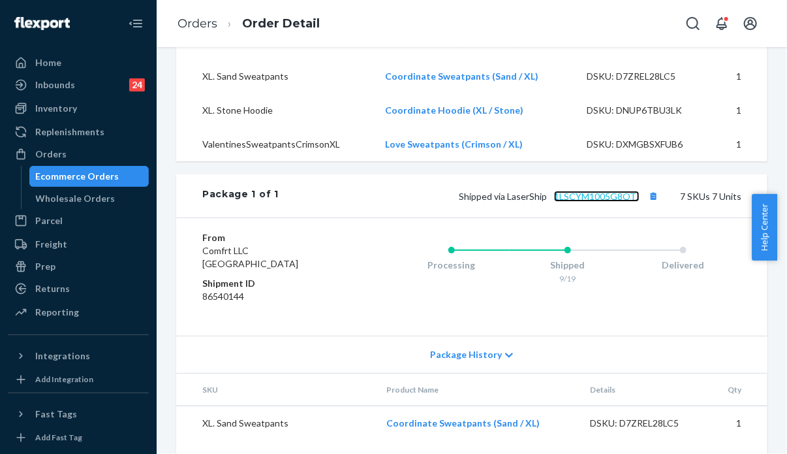
click at [599, 202] on link "1LSCYM1005G8OTJ" at bounding box center [597, 196] width 86 height 11
drag, startPoint x: 633, startPoint y: 247, endPoint x: 545, endPoint y: 246, distance: 87.5
click at [545, 202] on span "Shipped via LaserShip 1LSCYM1005G8OTJ" at bounding box center [560, 196] width 203 height 11
copy link "1LSCYM1005G8OTJ"
